Goal: Information Seeking & Learning: Learn about a topic

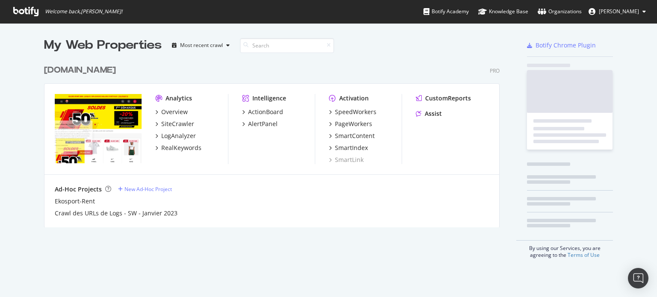
scroll to position [291, 644]
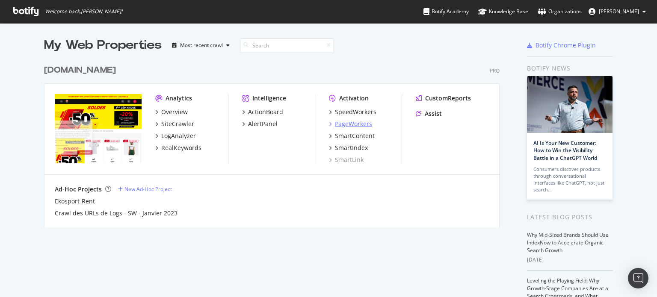
click at [339, 122] on div "PageWorkers" at bounding box center [353, 124] width 37 height 9
